Goal: Information Seeking & Learning: Find specific fact

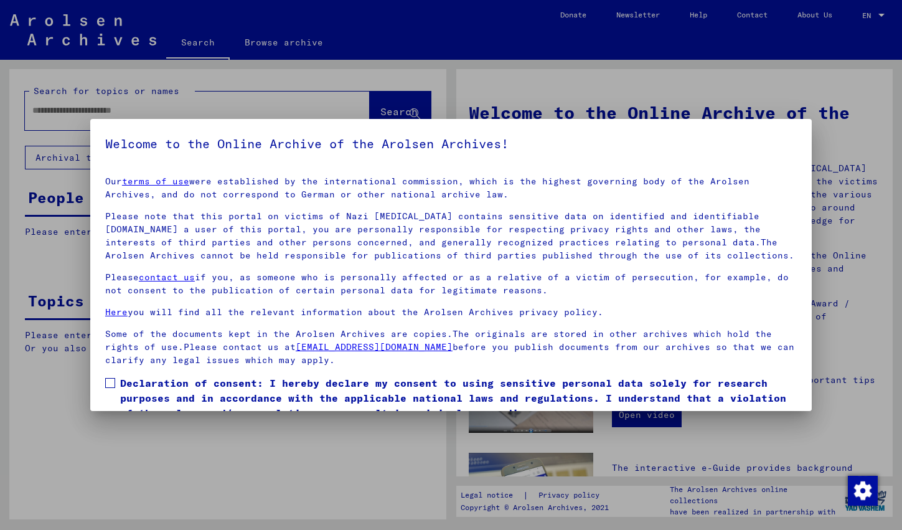
drag, startPoint x: 107, startPoint y: 380, endPoint x: 120, endPoint y: 378, distance: 12.6
click at [107, 380] on span at bounding box center [110, 383] width 10 height 10
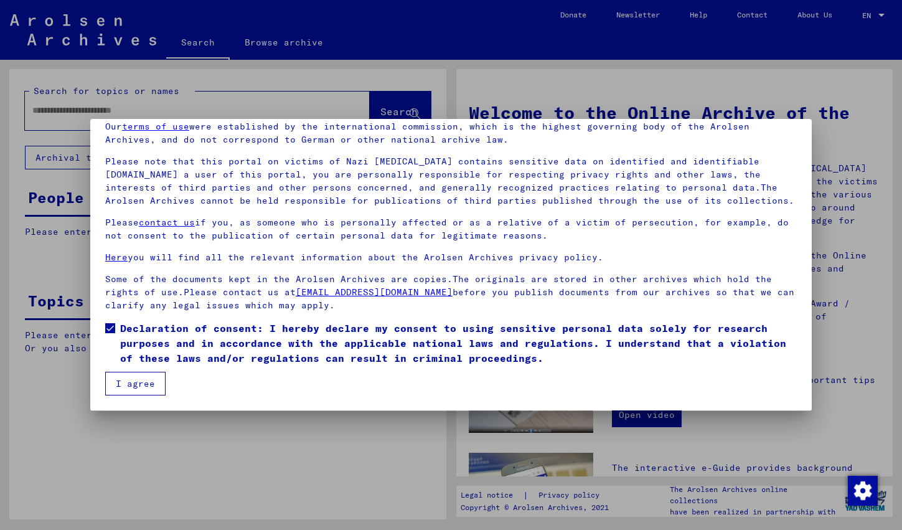
scroll to position [55, 0]
click at [148, 380] on button "I agree" at bounding box center [135, 384] width 60 height 24
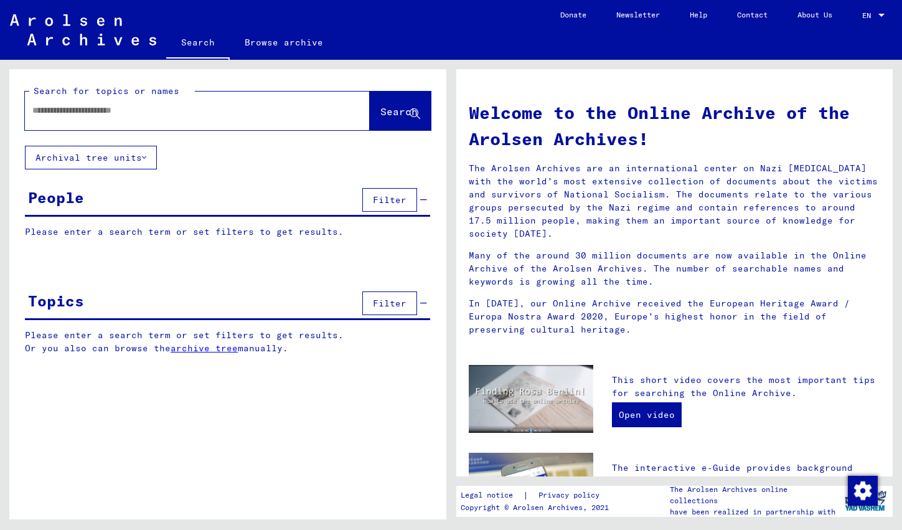
click at [119, 114] on input "text" at bounding box center [182, 110] width 300 height 13
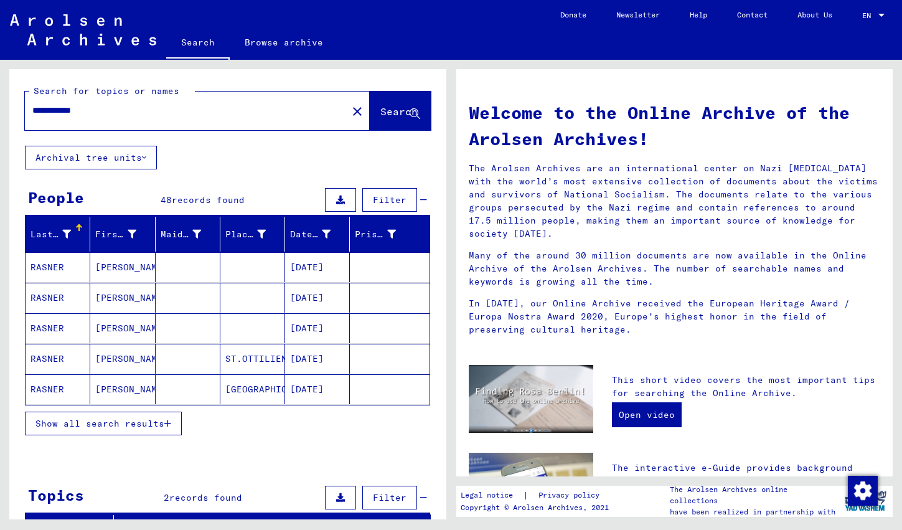
click at [35, 113] on input "**********" at bounding box center [182, 110] width 300 height 13
type input "**********"
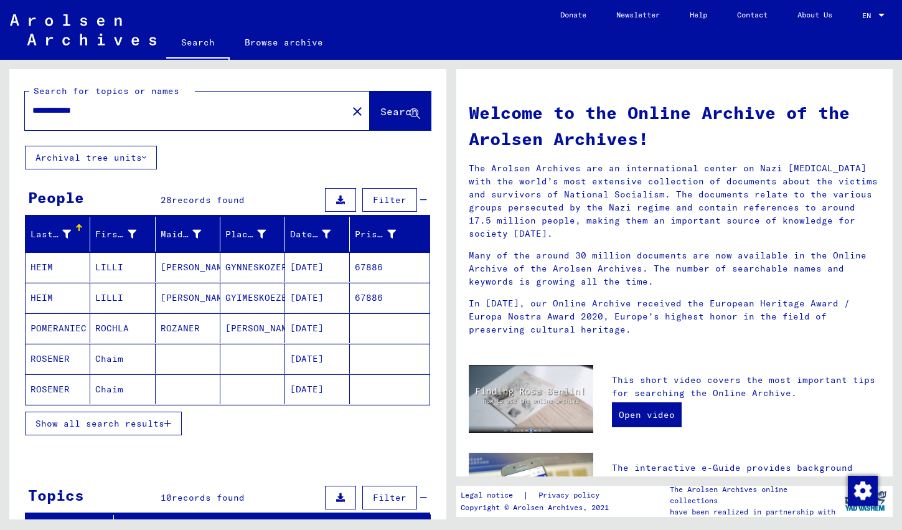
drag, startPoint x: 105, startPoint y: 111, endPoint x: -22, endPoint y: 99, distance: 127.0
click at [0, 99] on html "**********" at bounding box center [451, 265] width 902 height 530
click at [164, 428] on span "Show all search results" at bounding box center [99, 423] width 129 height 11
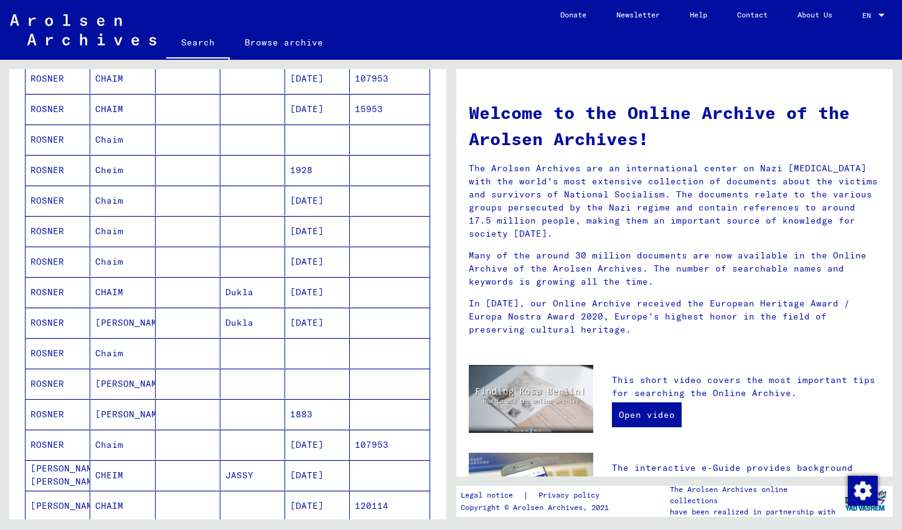
scroll to position [370, 0]
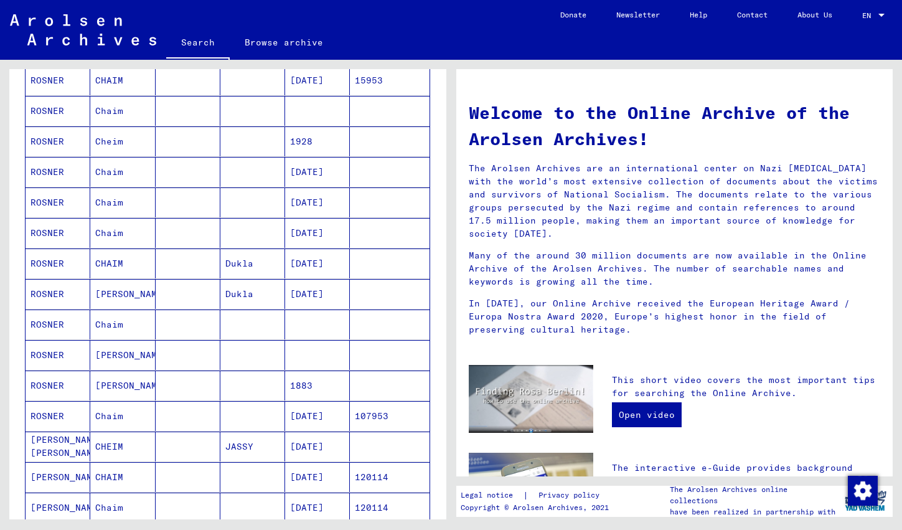
click at [122, 261] on mat-cell "CHAIM" at bounding box center [122, 263] width 65 height 30
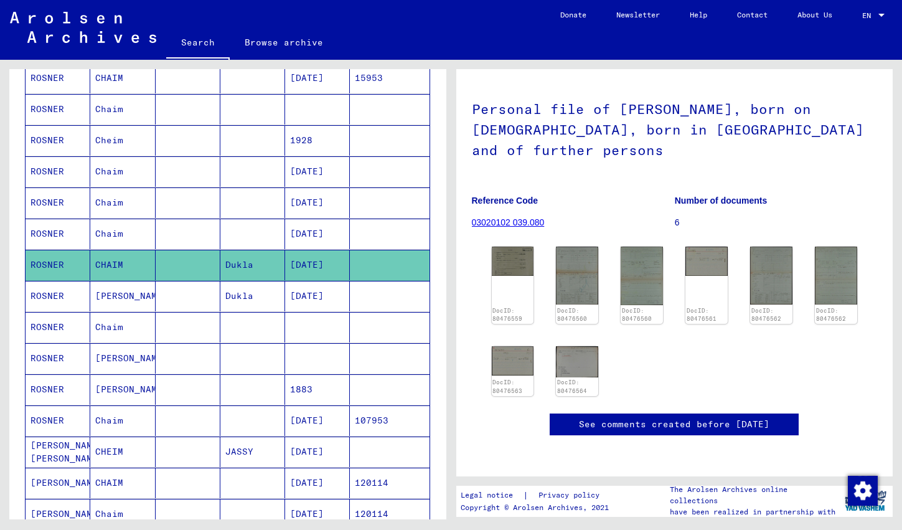
scroll to position [375, 0]
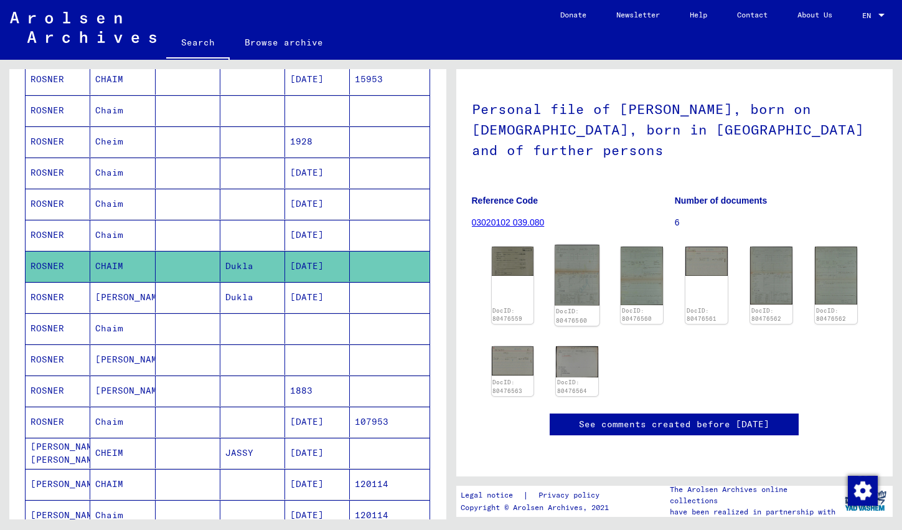
click at [578, 245] on img at bounding box center [577, 275] width 44 height 61
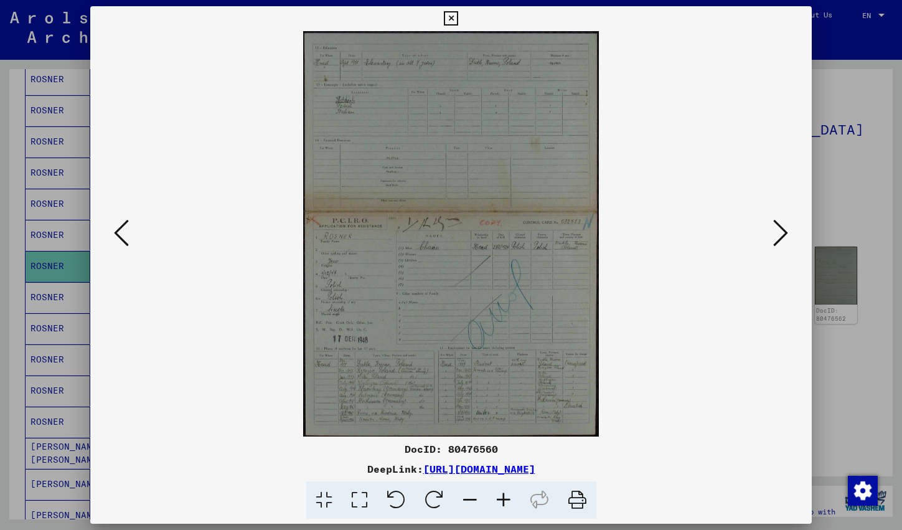
click at [421, 284] on img at bounding box center [451, 233] width 637 height 405
click at [535, 472] on link "[URL][DOMAIN_NAME]" at bounding box center [479, 469] width 112 height 12
click at [458, 22] on icon at bounding box center [451, 18] width 14 height 15
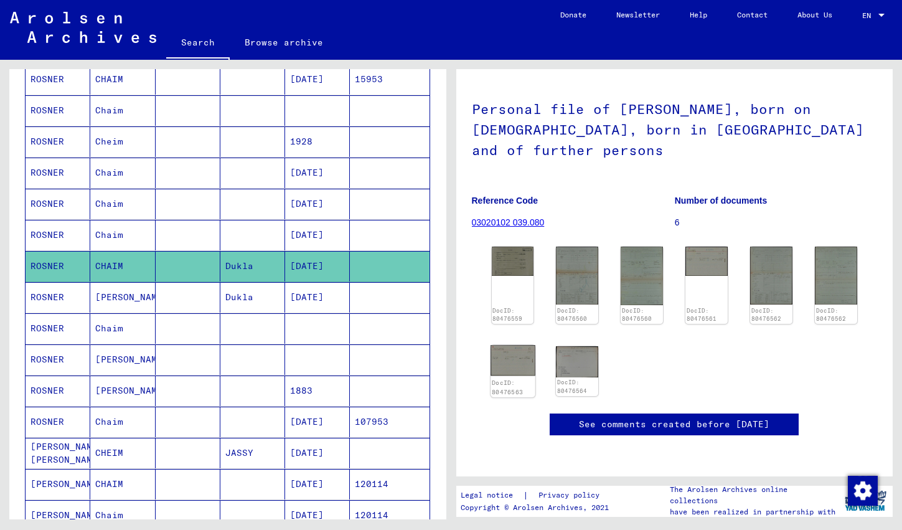
click at [505, 345] on img at bounding box center [513, 360] width 44 height 31
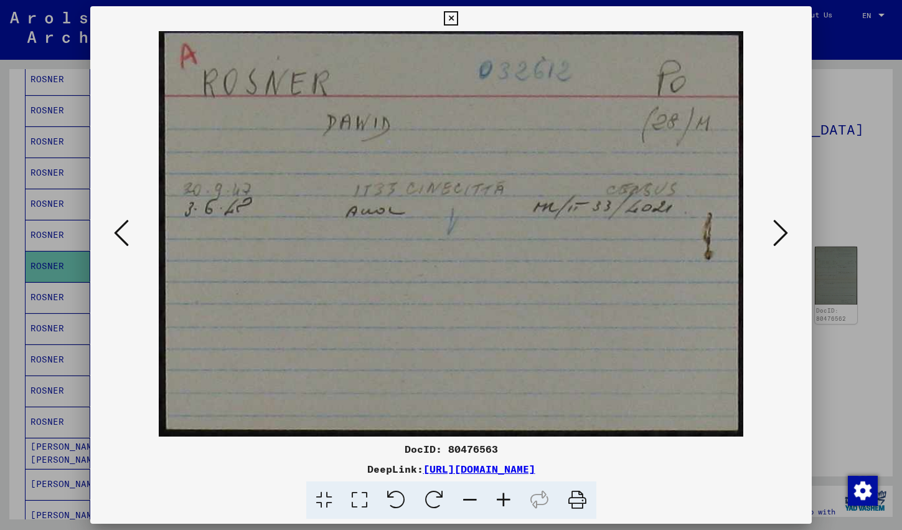
click at [458, 19] on icon at bounding box center [451, 18] width 14 height 15
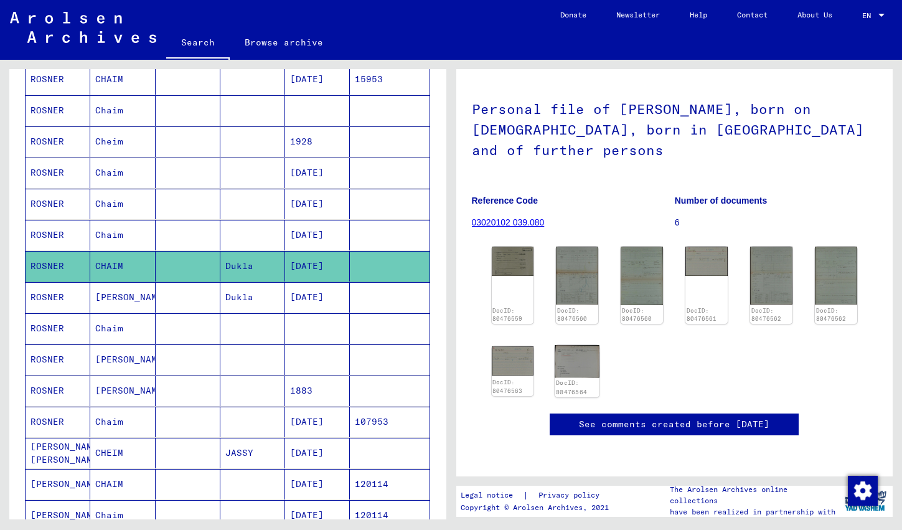
click at [588, 378] on div "DocID: 80476564" at bounding box center [577, 386] width 42 height 17
click at [588, 345] on img at bounding box center [577, 361] width 44 height 32
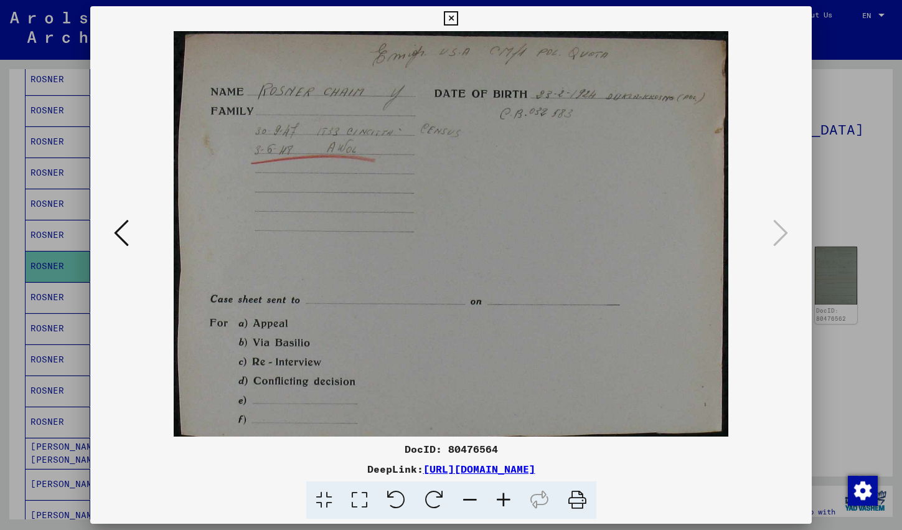
click at [588, 326] on img at bounding box center [451, 233] width 637 height 405
click at [458, 22] on icon at bounding box center [451, 18] width 14 height 15
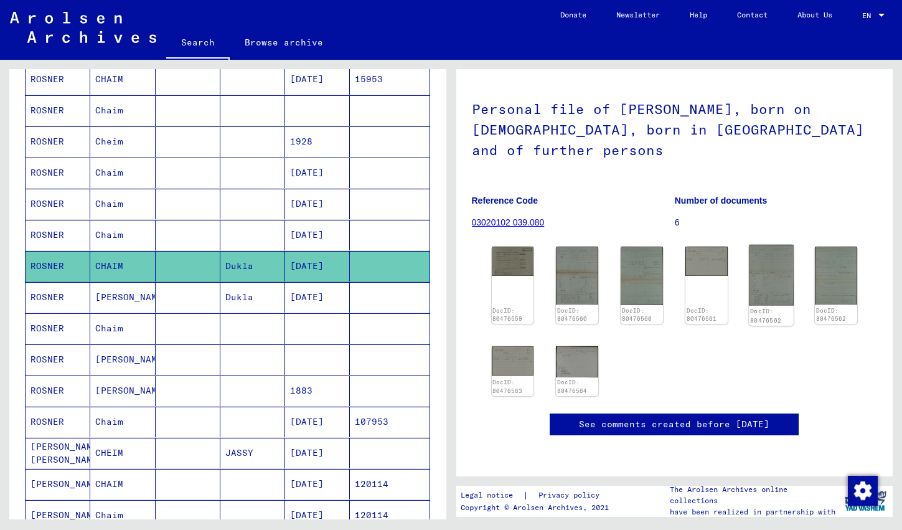
click at [763, 256] on img at bounding box center [771, 275] width 44 height 61
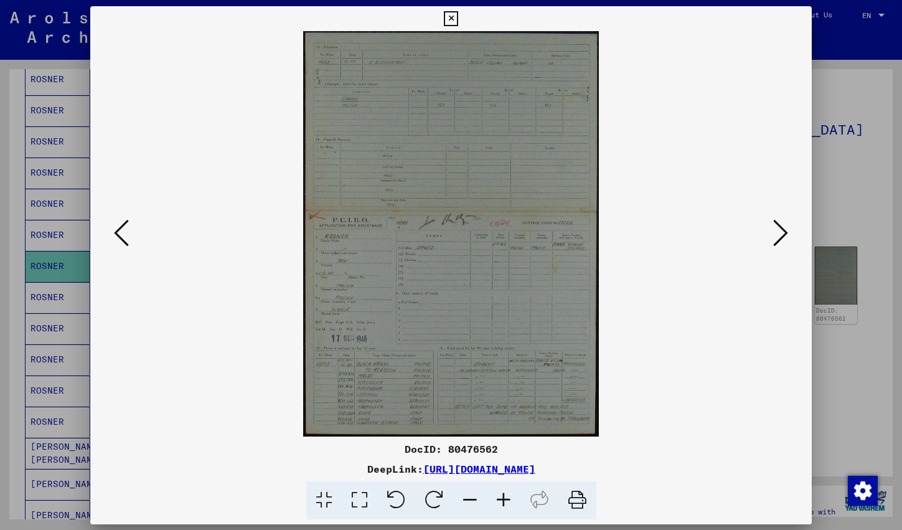
click at [763, 256] on div at bounding box center [450, 233] width 721 height 405
click at [509, 500] on icon at bounding box center [504, 500] width 34 height 38
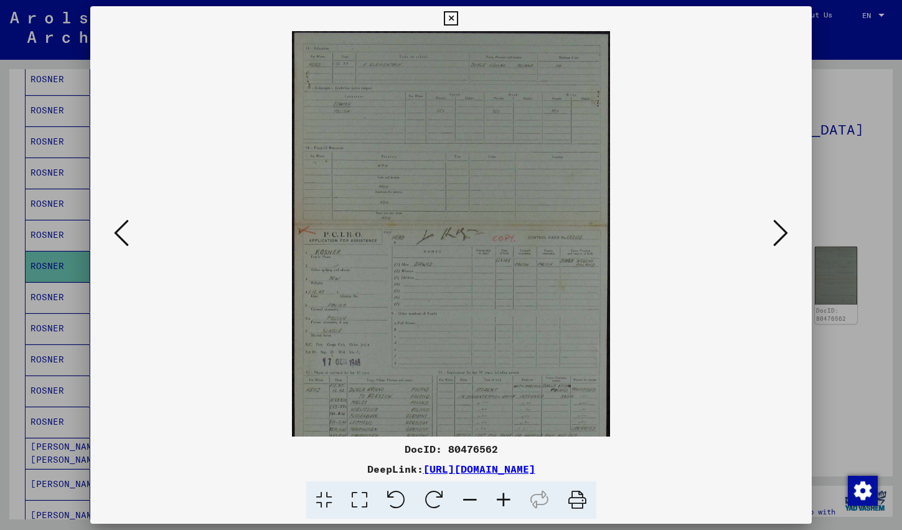
click at [509, 500] on icon at bounding box center [504, 500] width 34 height 38
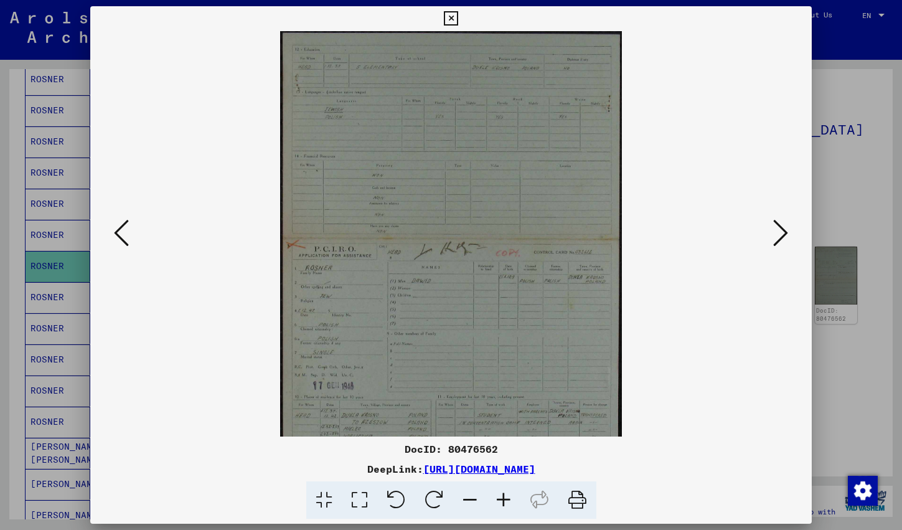
click at [509, 500] on icon at bounding box center [504, 500] width 34 height 38
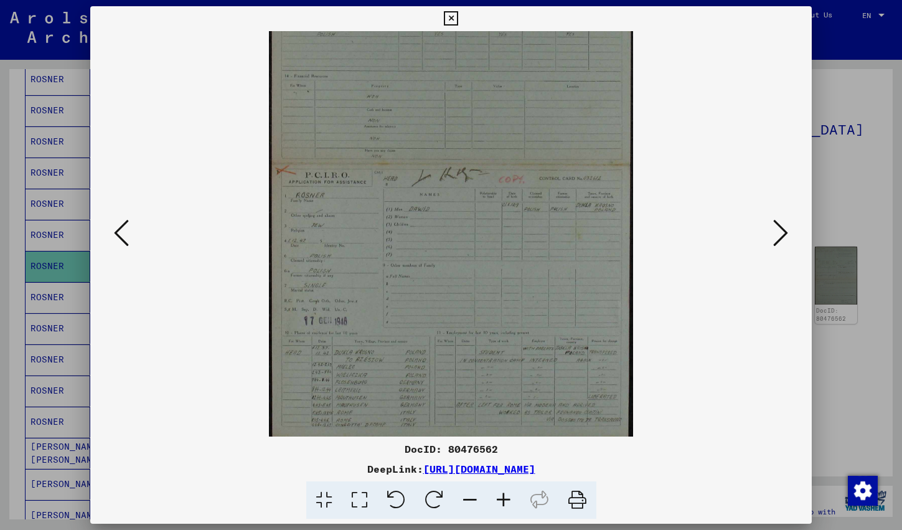
scroll to position [93, 0]
drag, startPoint x: 491, startPoint y: 369, endPoint x: 491, endPoint y: 204, distance: 165.0
click at [512, 499] on icon at bounding box center [504, 500] width 34 height 38
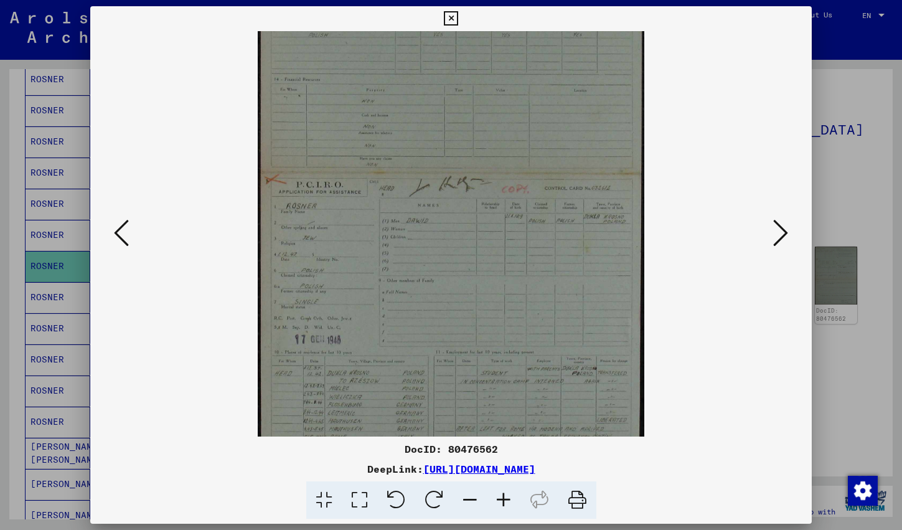
click at [512, 499] on icon at bounding box center [504, 500] width 34 height 38
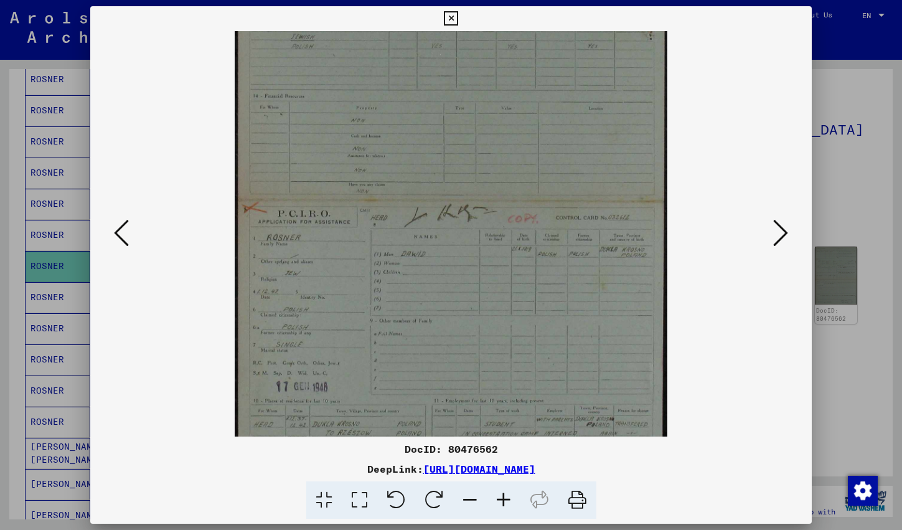
drag, startPoint x: 512, startPoint y: 499, endPoint x: 505, endPoint y: 315, distance: 184.4
click at [512, 494] on icon at bounding box center [504, 500] width 34 height 38
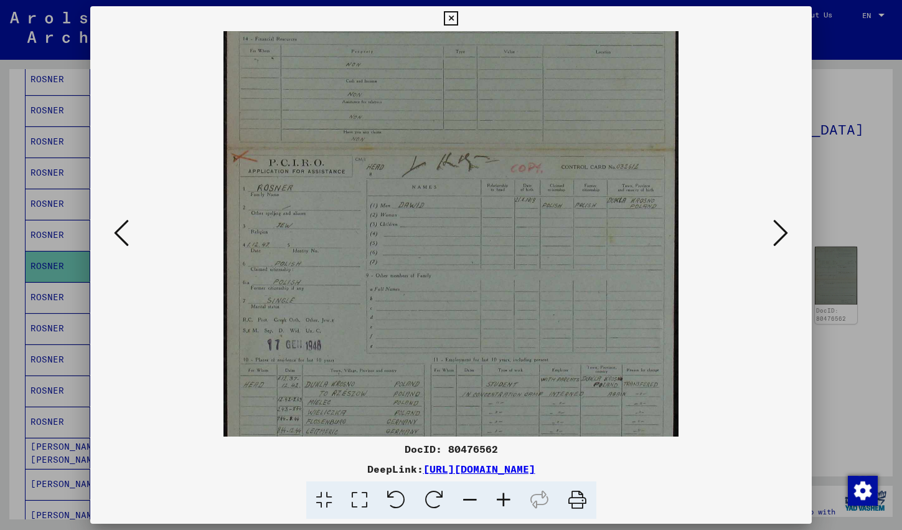
scroll to position [218, 0]
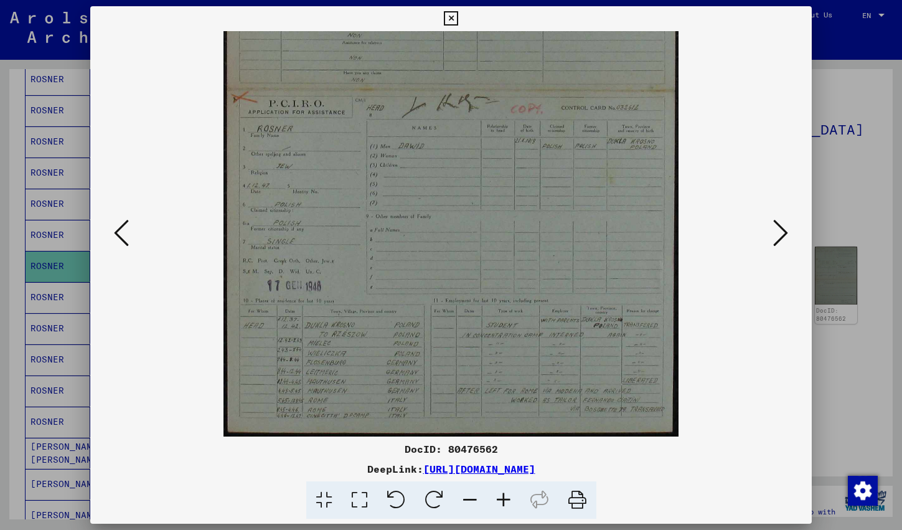
drag, startPoint x: 505, startPoint y: 314, endPoint x: 504, endPoint y: 166, distance: 147.5
click at [458, 18] on icon at bounding box center [451, 18] width 14 height 15
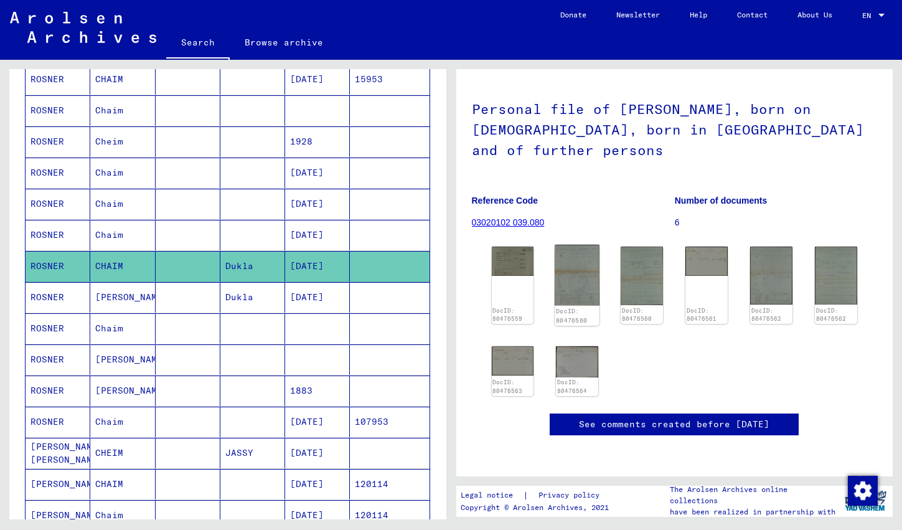
click at [578, 261] on img at bounding box center [577, 275] width 44 height 61
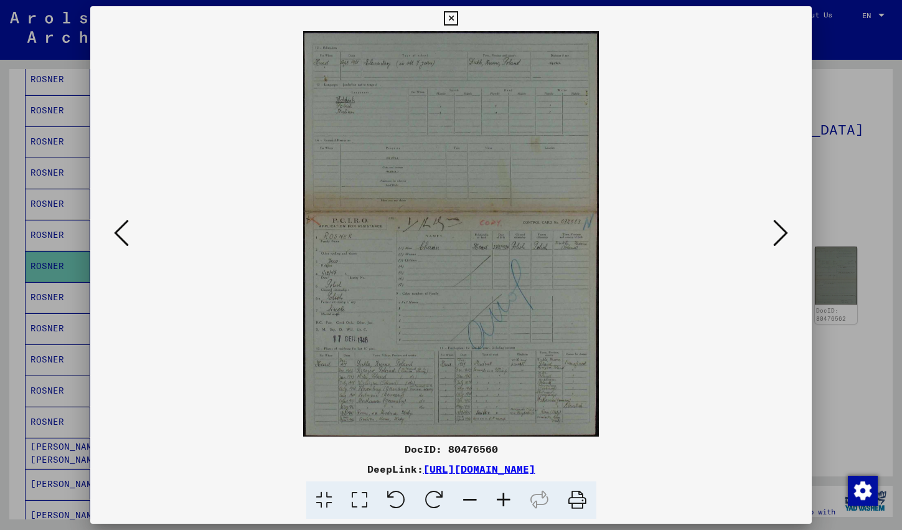
click at [504, 498] on icon at bounding box center [504, 500] width 34 height 38
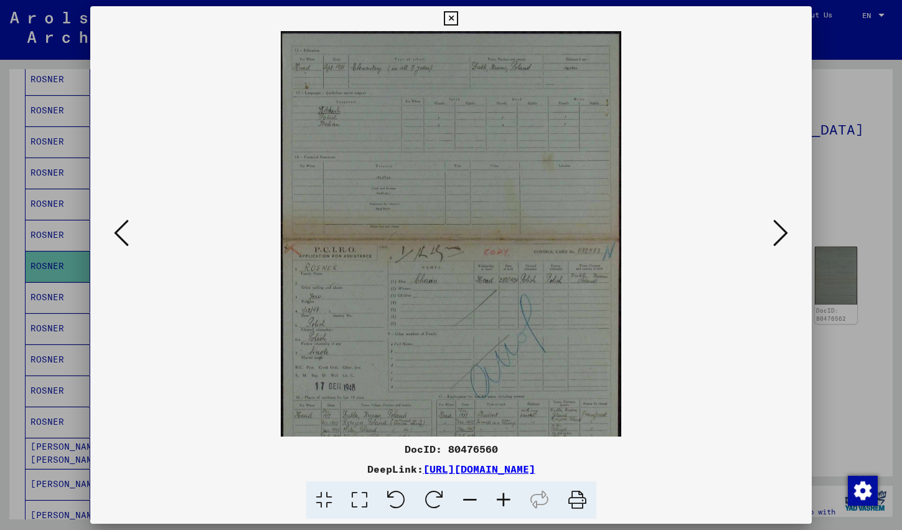
click at [504, 498] on icon at bounding box center [504, 500] width 34 height 38
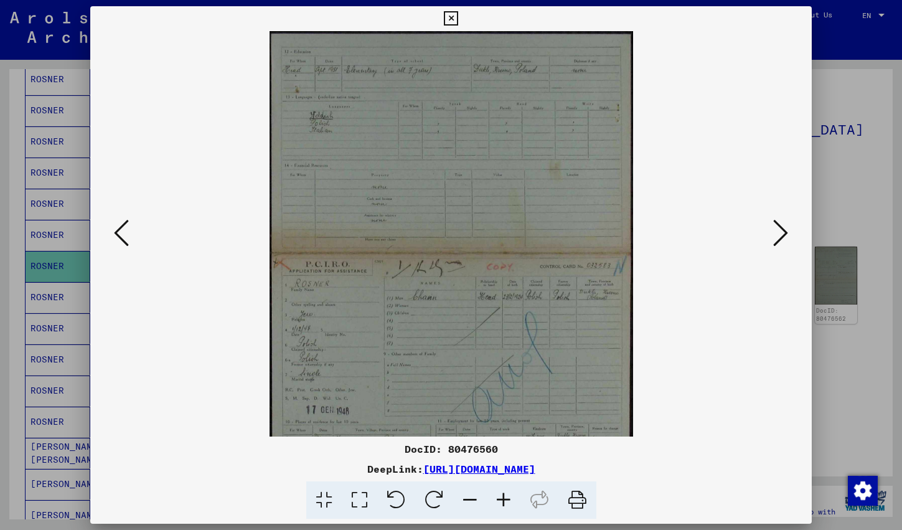
click at [504, 498] on icon at bounding box center [504, 500] width 34 height 38
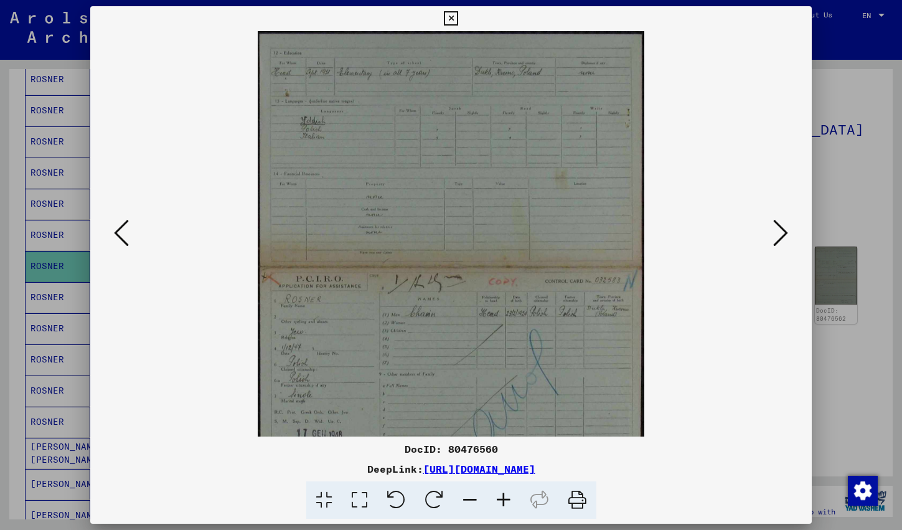
scroll to position [124, 0]
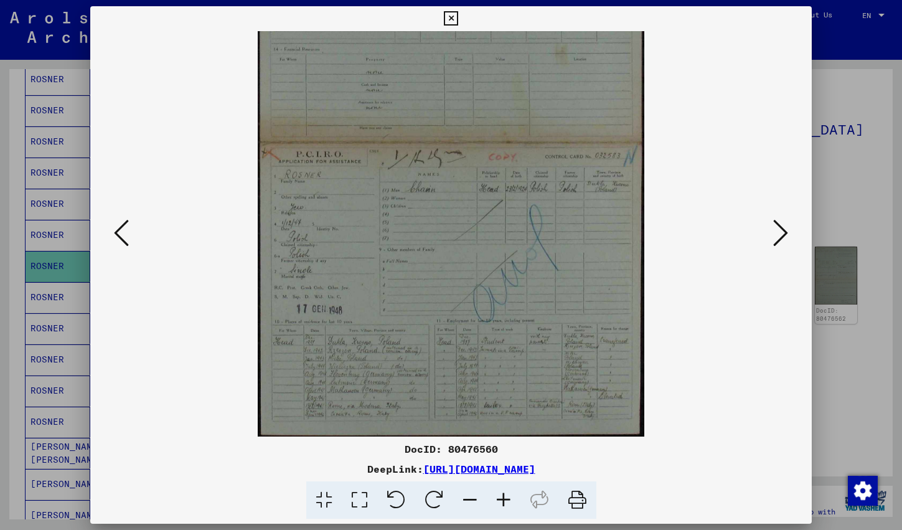
drag, startPoint x: 499, startPoint y: 270, endPoint x: 509, endPoint y: 145, distance: 124.8
click at [499, 500] on icon at bounding box center [504, 500] width 34 height 38
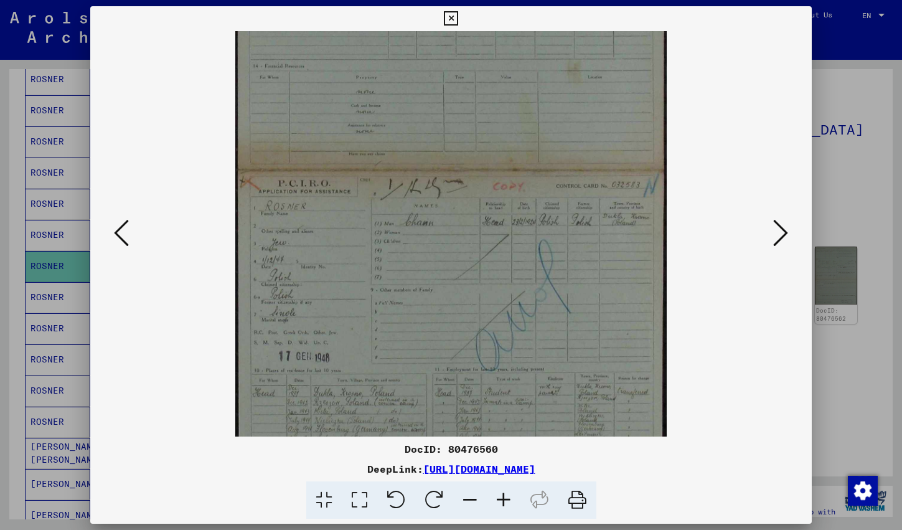
click at [499, 500] on icon at bounding box center [504, 500] width 34 height 38
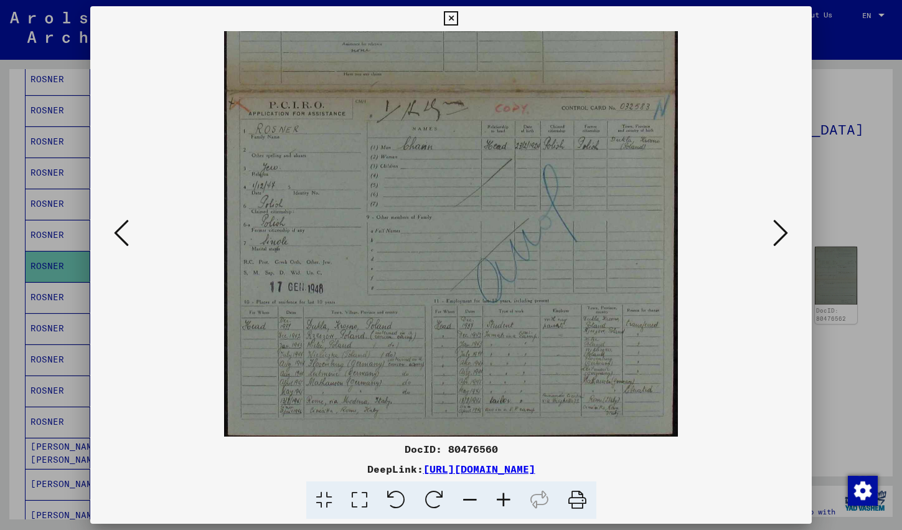
scroll to position [218, 0]
drag, startPoint x: 462, startPoint y: 316, endPoint x: 462, endPoint y: 207, distance: 109.6
click at [503, 501] on icon at bounding box center [504, 500] width 34 height 38
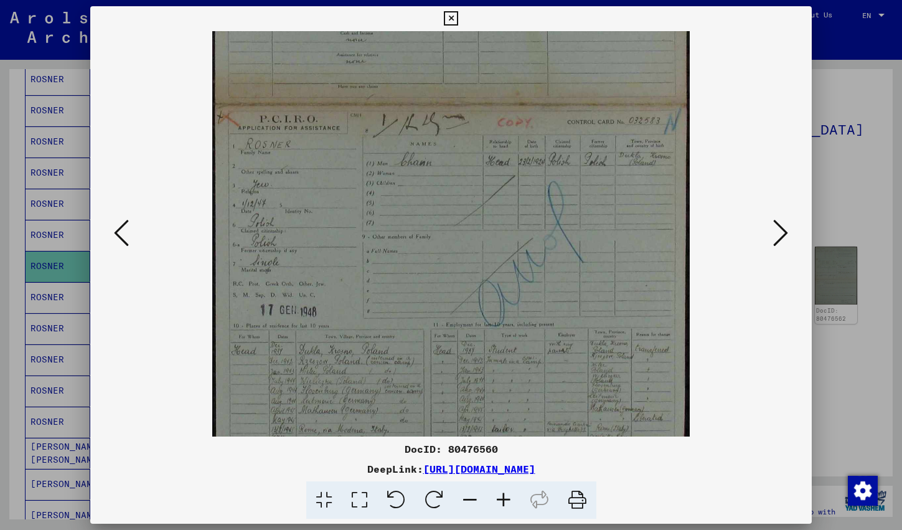
click at [503, 501] on icon at bounding box center [504, 500] width 34 height 38
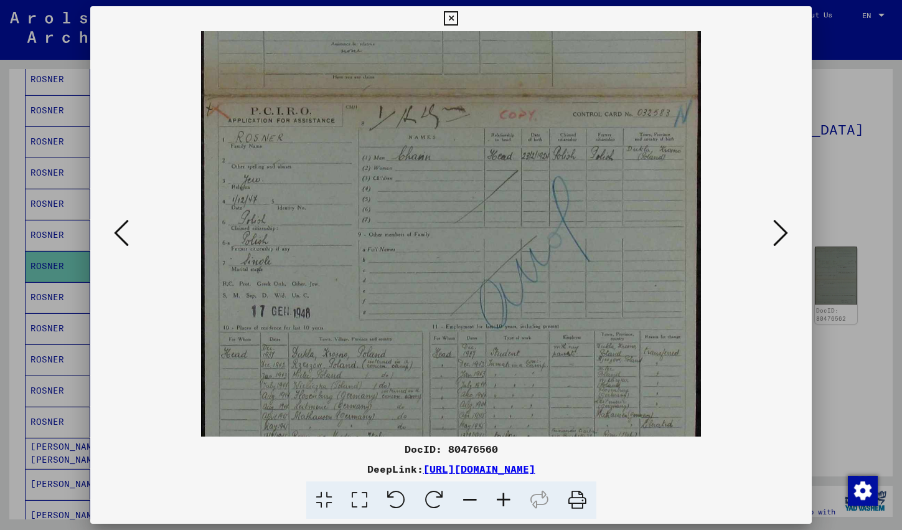
scroll to position [280, 0]
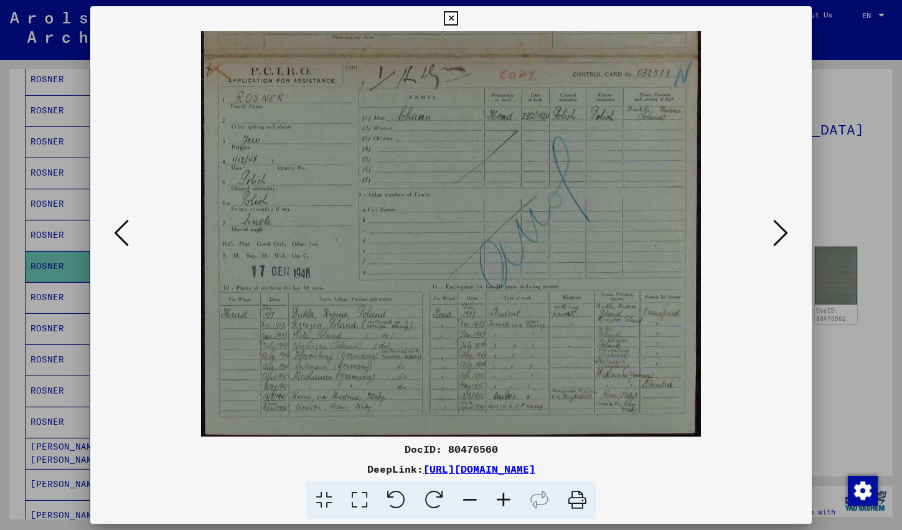
drag, startPoint x: 486, startPoint y: 400, endPoint x: 489, endPoint y: 263, distance: 136.4
click at [436, 362] on img at bounding box center [451, 93] width 500 height 685
